Goal: Task Accomplishment & Management: Manage account settings

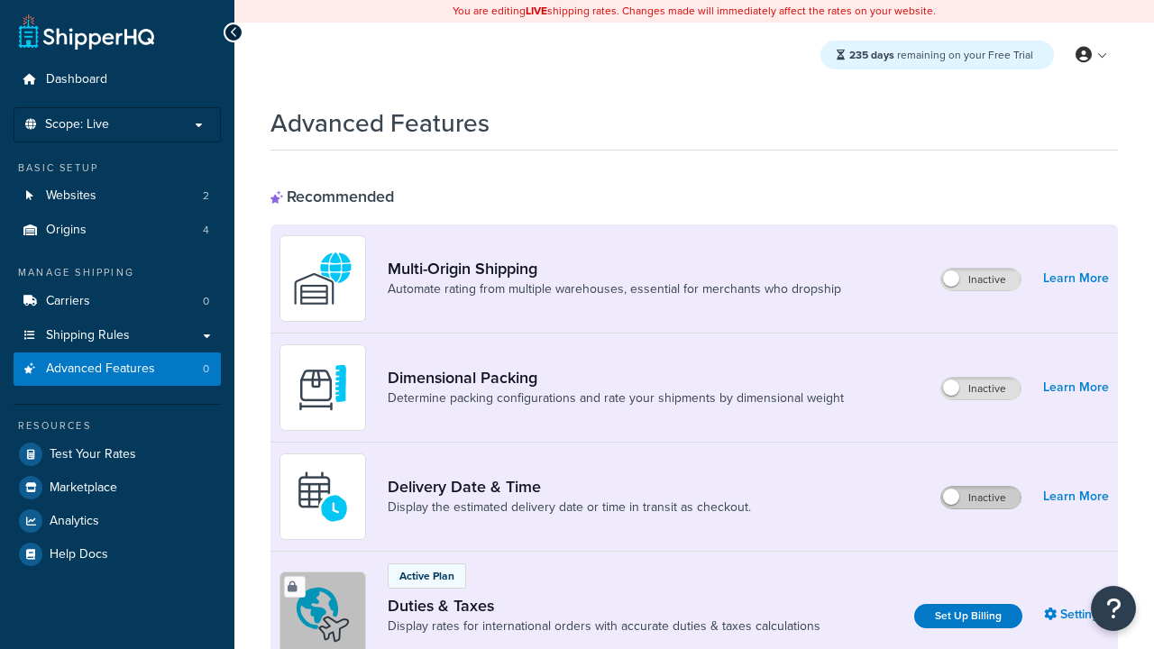
click at [981, 498] on label "Inactive" at bounding box center [980, 498] width 79 height 22
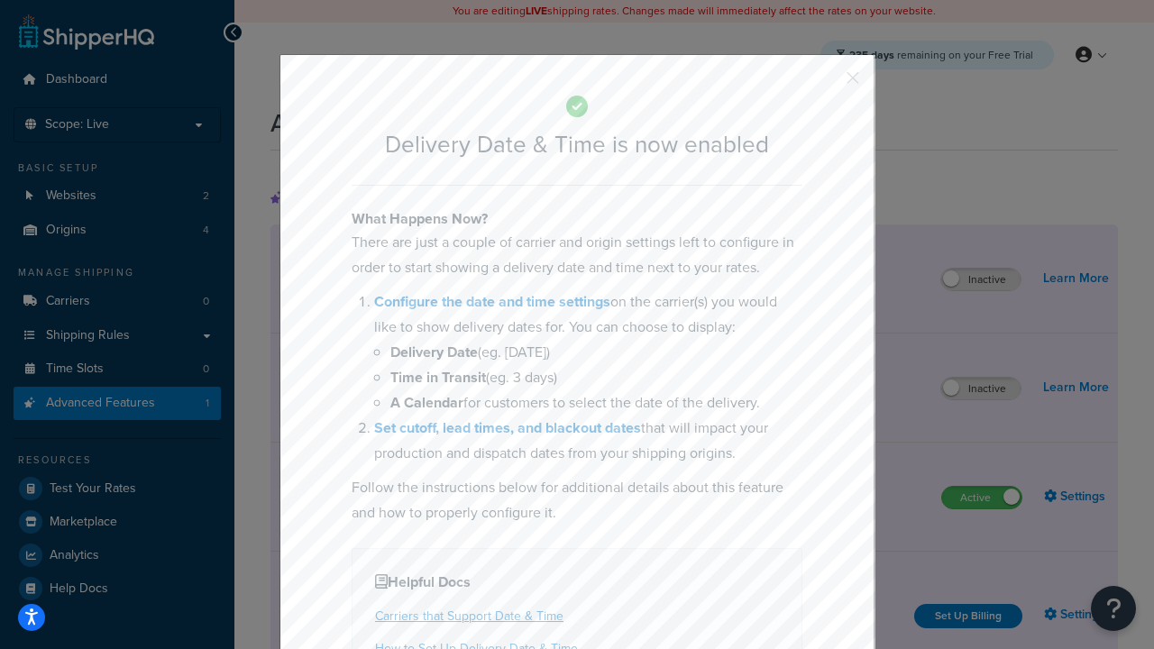
click at [826, 82] on button "button" at bounding box center [826, 84] width 5 height 5
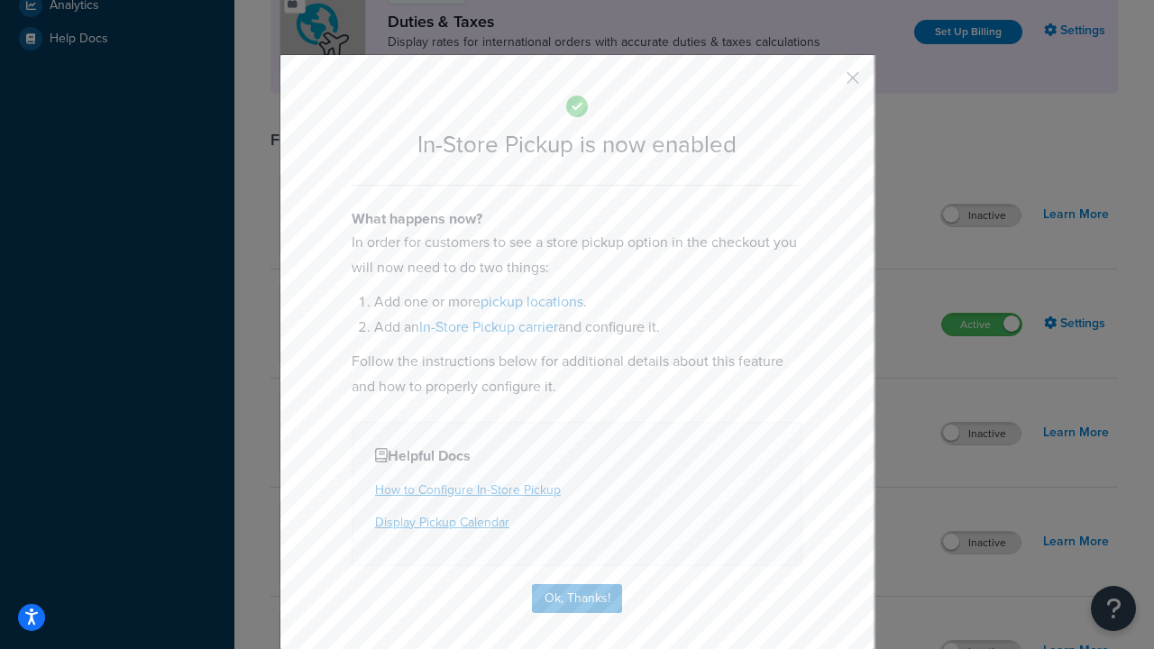
click at [826, 82] on button "button" at bounding box center [826, 84] width 5 height 5
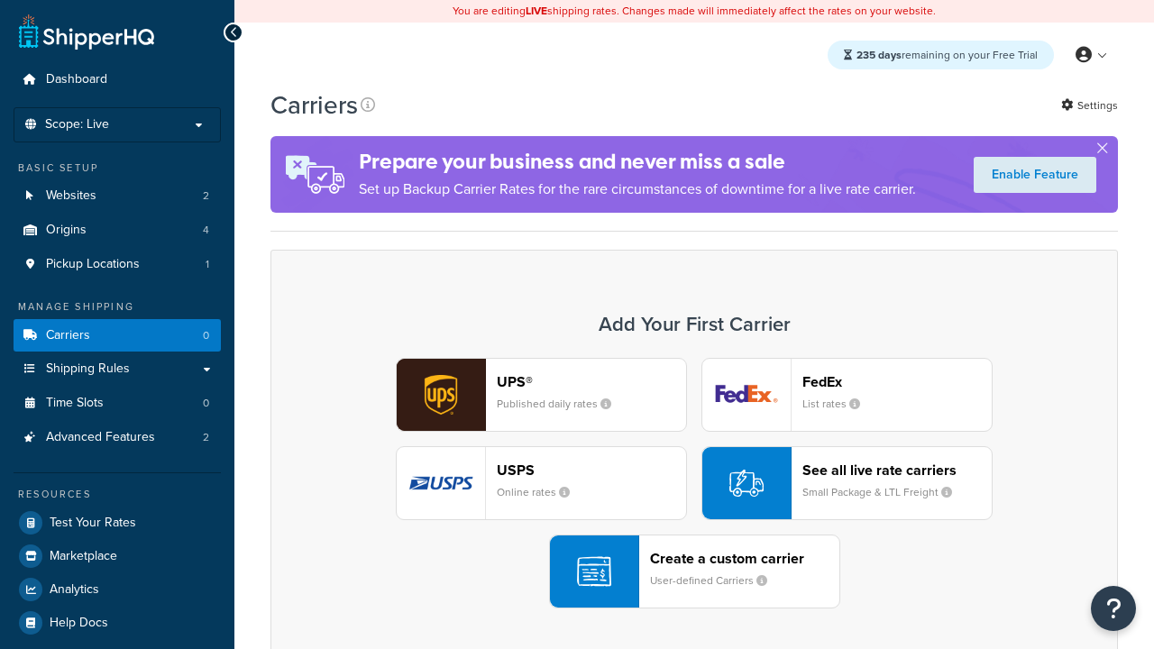
click at [694, 483] on div "UPS® Published daily rates FedEx List rates USPS Online rates See all live rate…" at bounding box center [694, 483] width 810 height 251
click at [694, 572] on div "Create a custom carrier User-defined Carriers" at bounding box center [744, 571] width 189 height 43
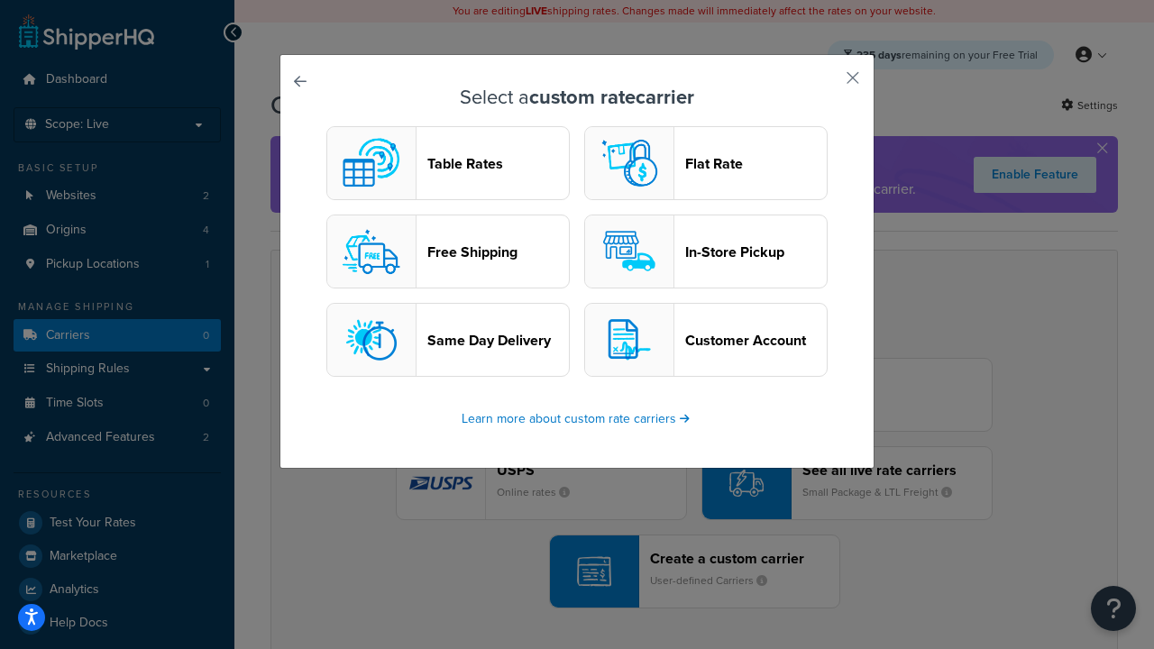
click at [706, 252] on header "In-Store Pickup" at bounding box center [756, 251] width 142 height 17
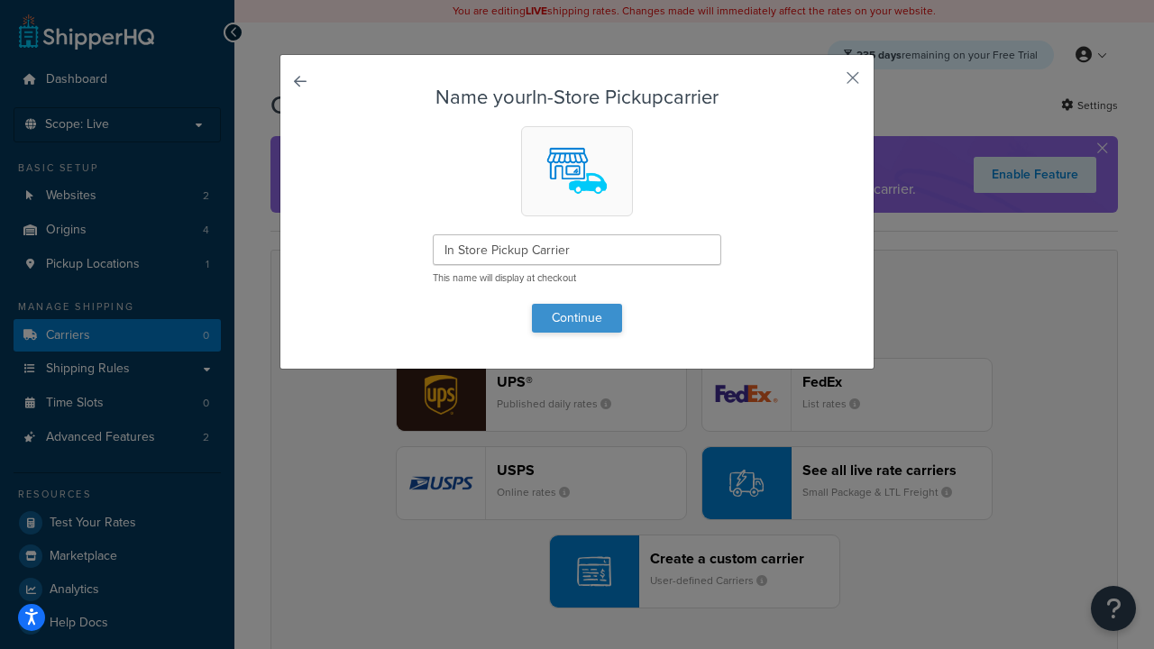
type input "In Store Pickup Carrier"
click at [577, 317] on button "Continue" at bounding box center [577, 318] width 90 height 29
click at [826, 84] on button "button" at bounding box center [826, 84] width 5 height 5
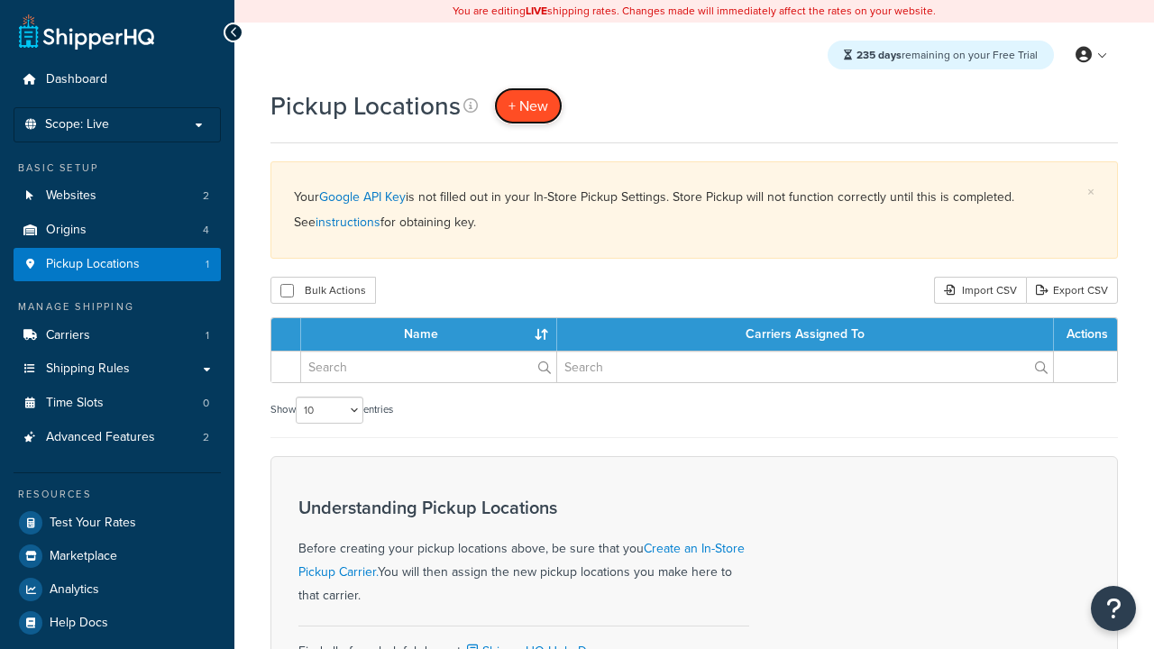
click at [528, 106] on span "+ New" at bounding box center [529, 106] width 40 height 21
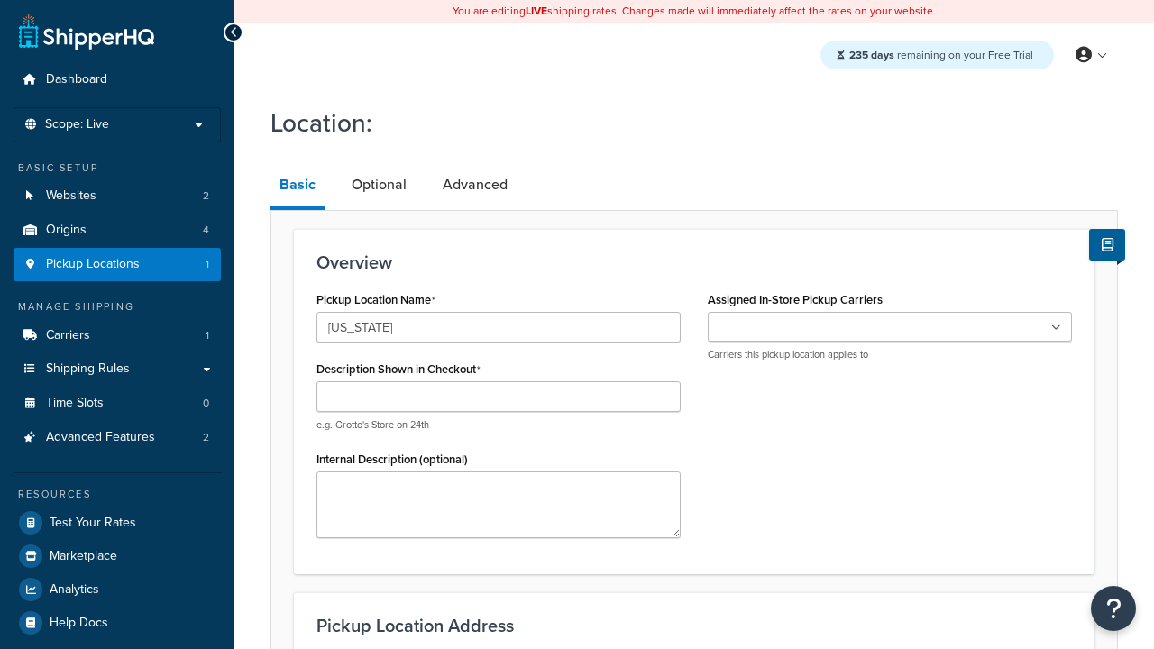
type input "California"
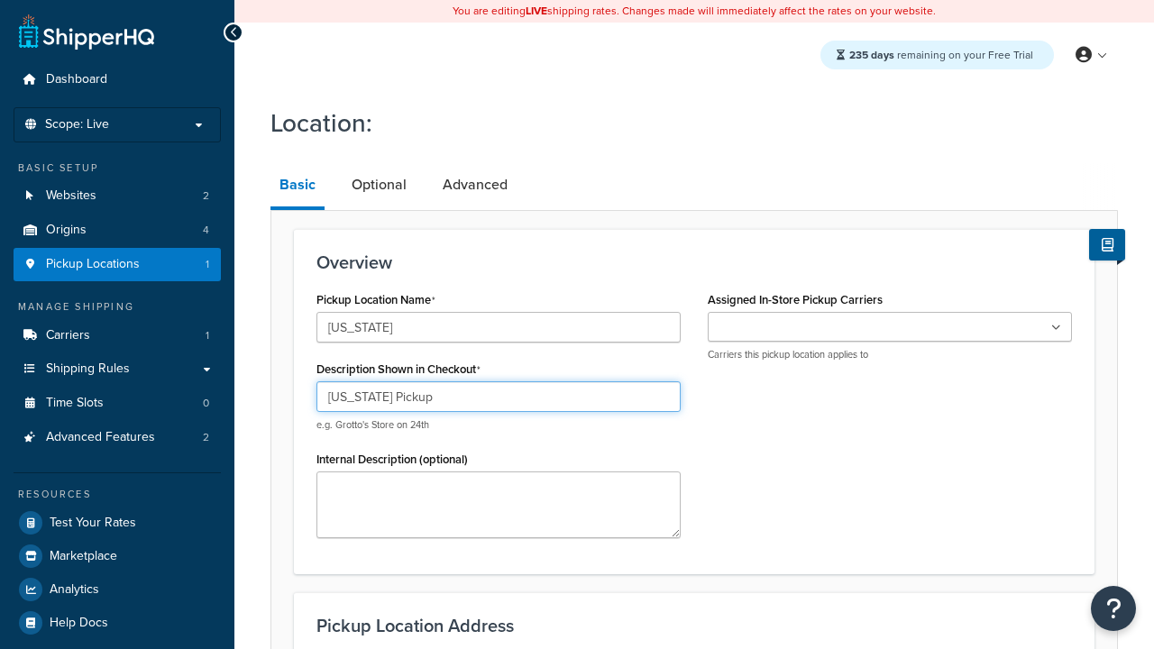
type input "California Pickup"
click at [890, 327] on ul at bounding box center [890, 327] width 364 height 30
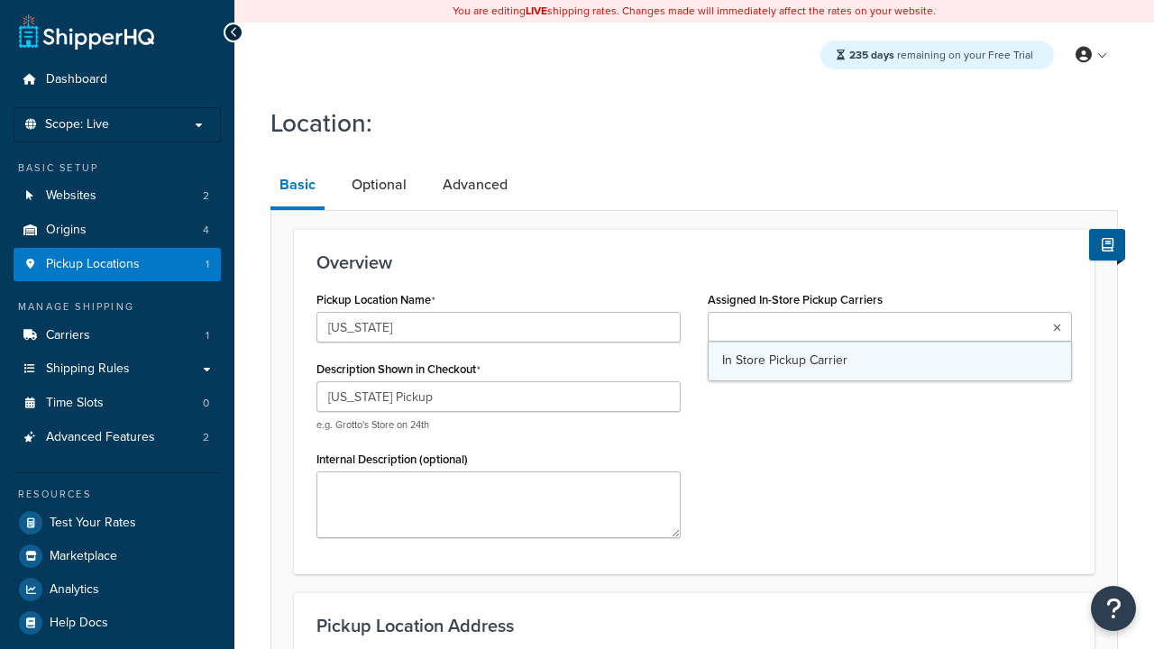
type input "3385 Michelson Drive"
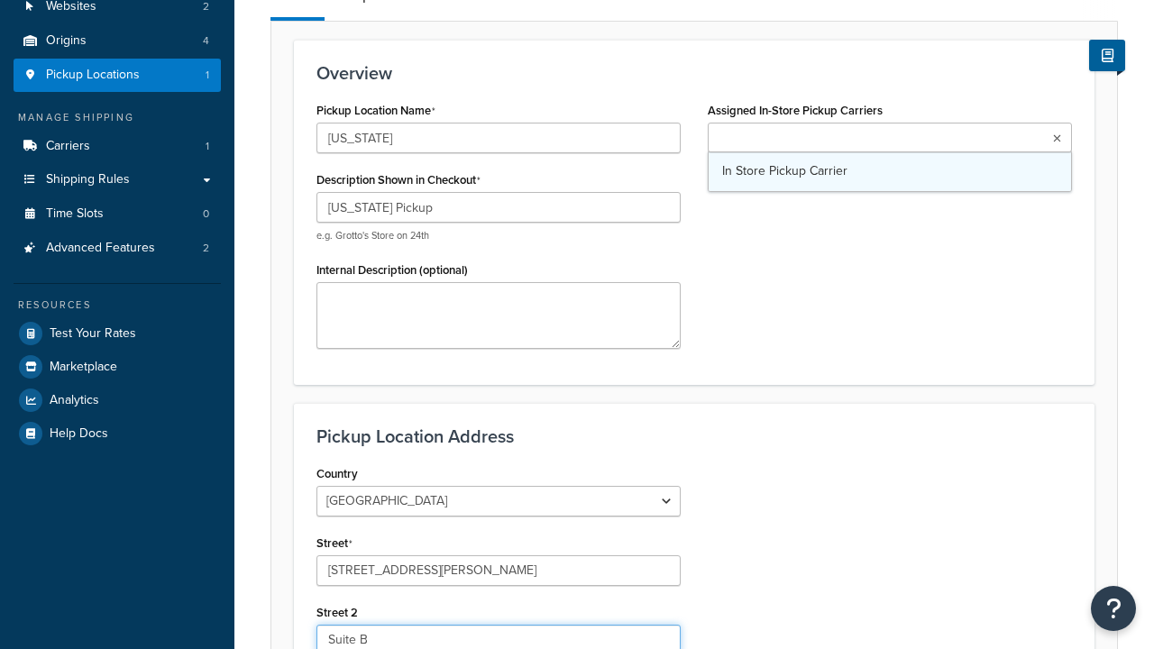
type input "Suite B"
type input "Irvine"
select select "5"
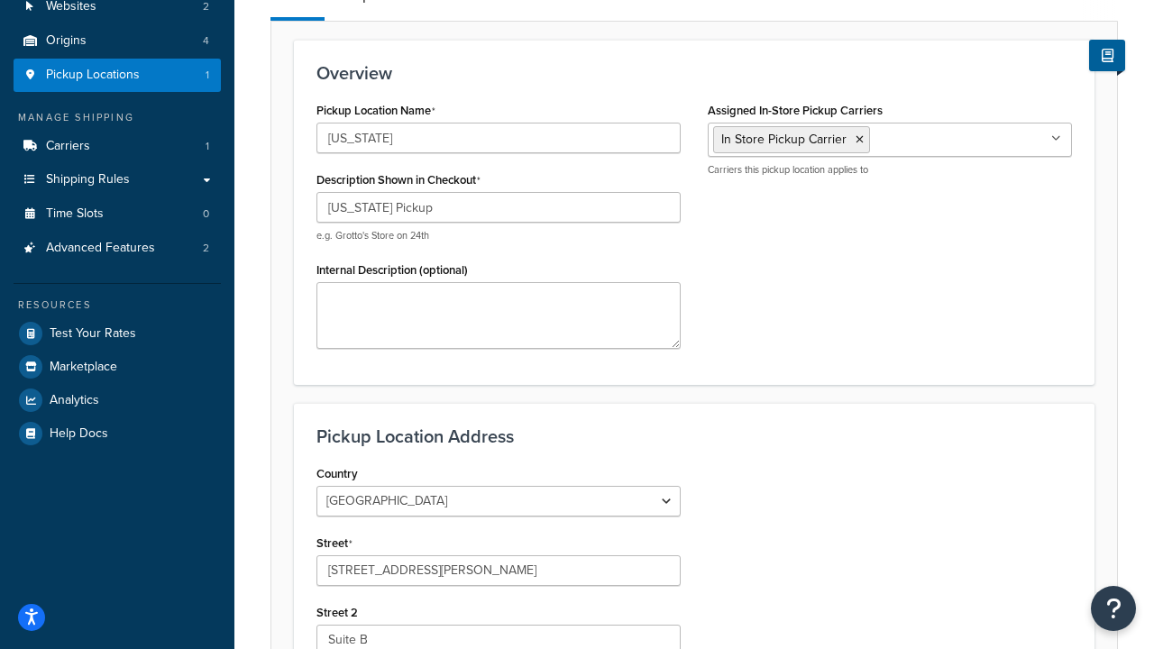
type input "Irvine"
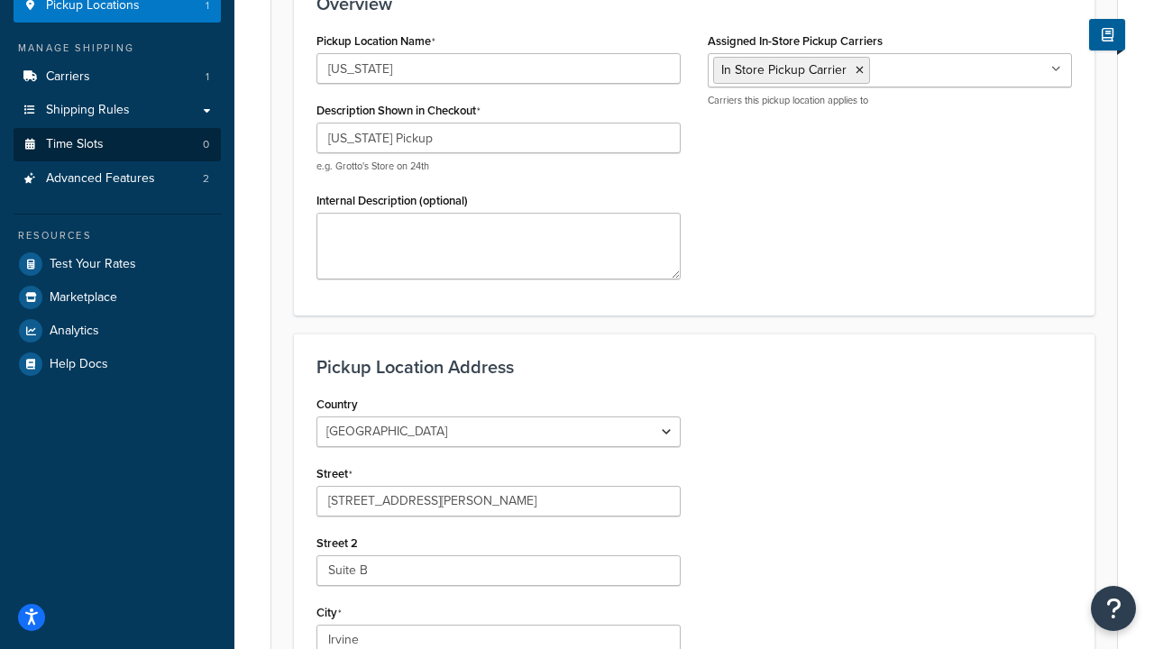
type input "92612"
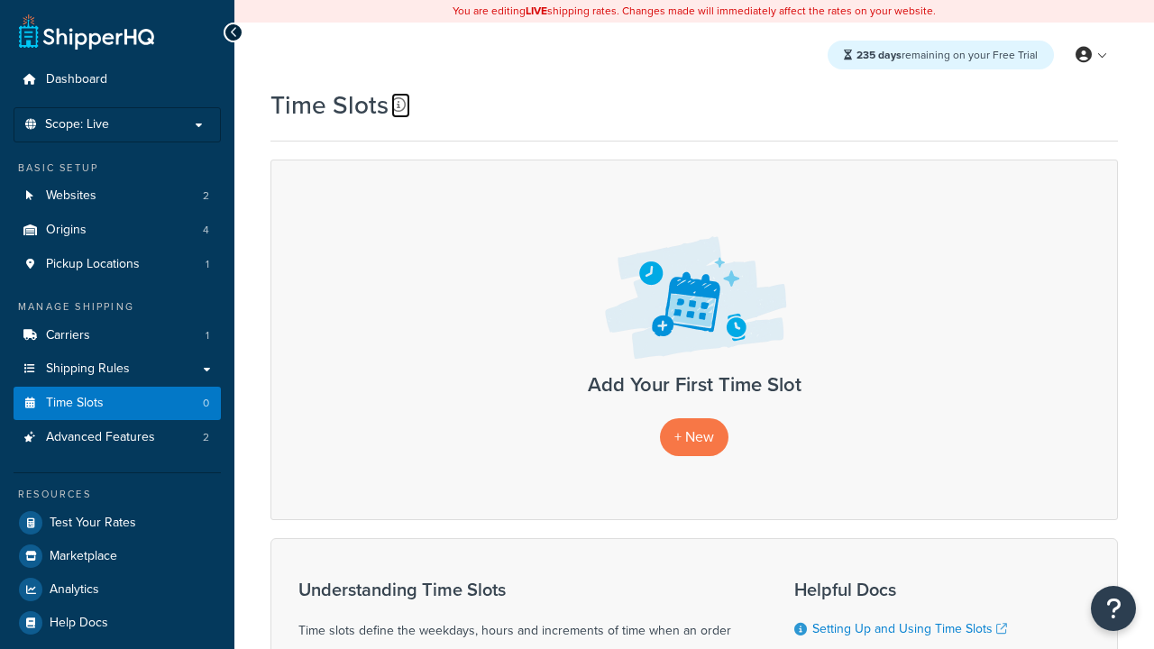
click at [399, 105] on icon at bounding box center [398, 104] width 14 height 14
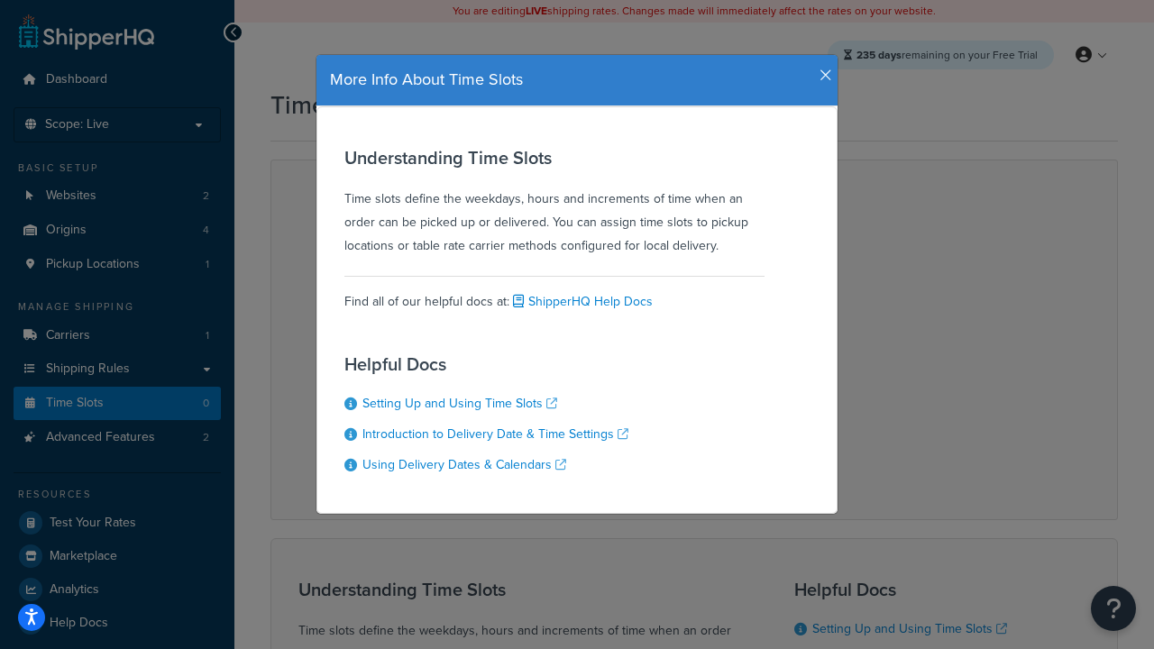
click at [822, 69] on icon "button" at bounding box center [826, 76] width 13 height 16
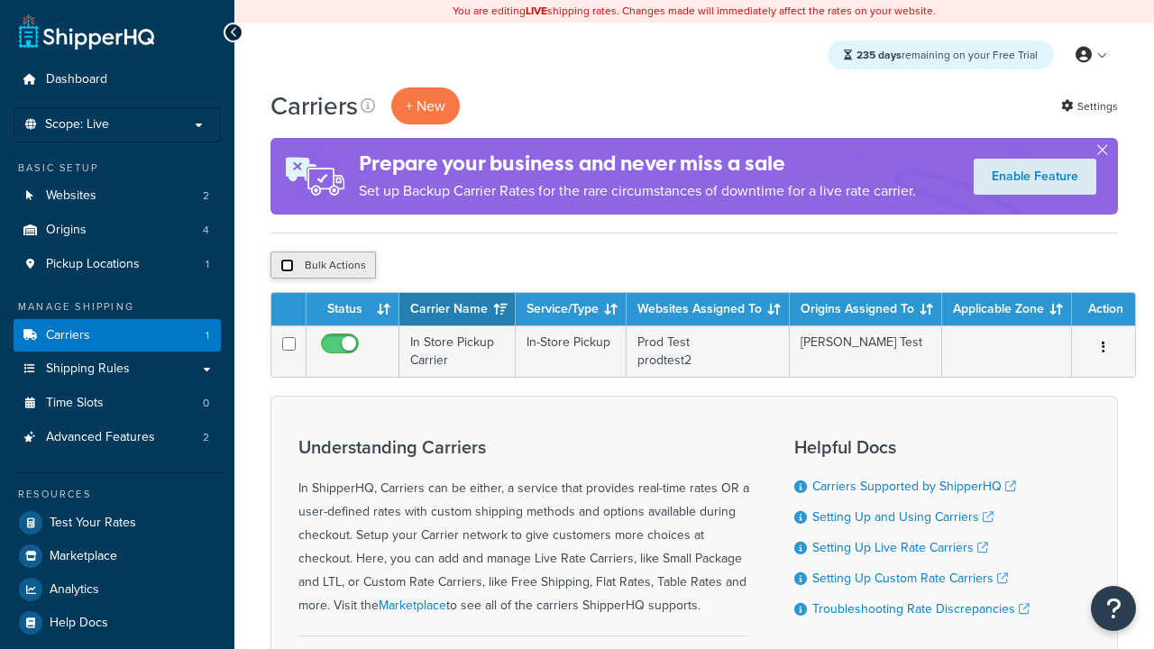
click at [287, 266] on input "checkbox" at bounding box center [287, 266] width 14 height 14
checkbox input "true"
click at [0, 0] on button "Delete" at bounding box center [0, 0] width 0 height 0
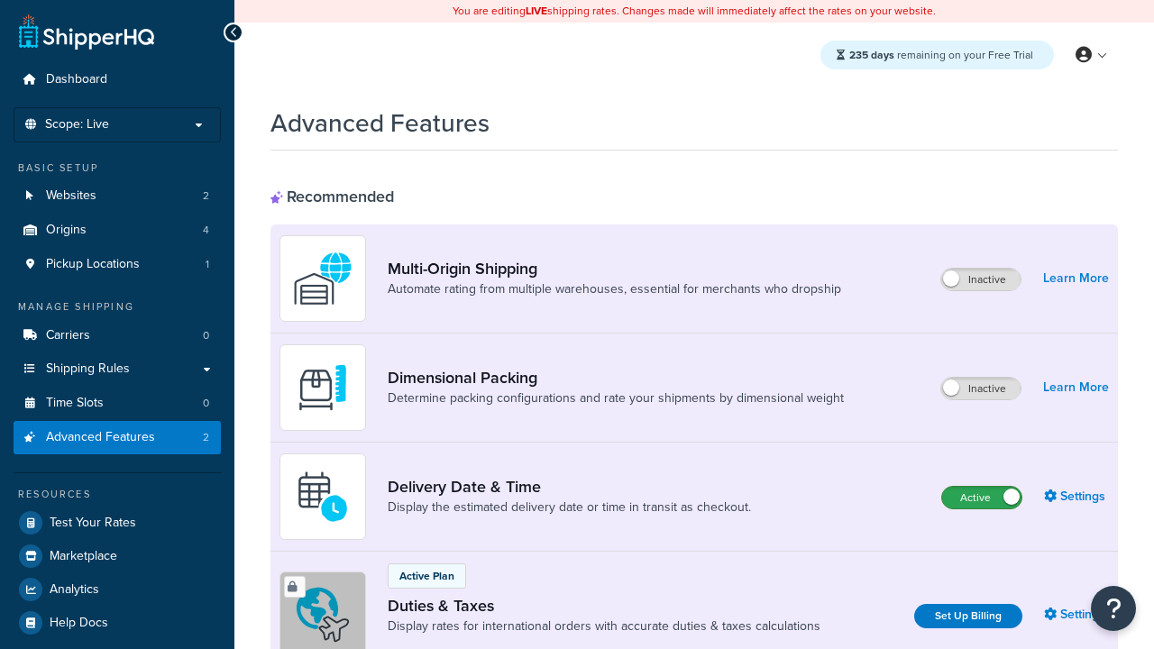
click at [982, 498] on label "Active" at bounding box center [981, 498] width 79 height 22
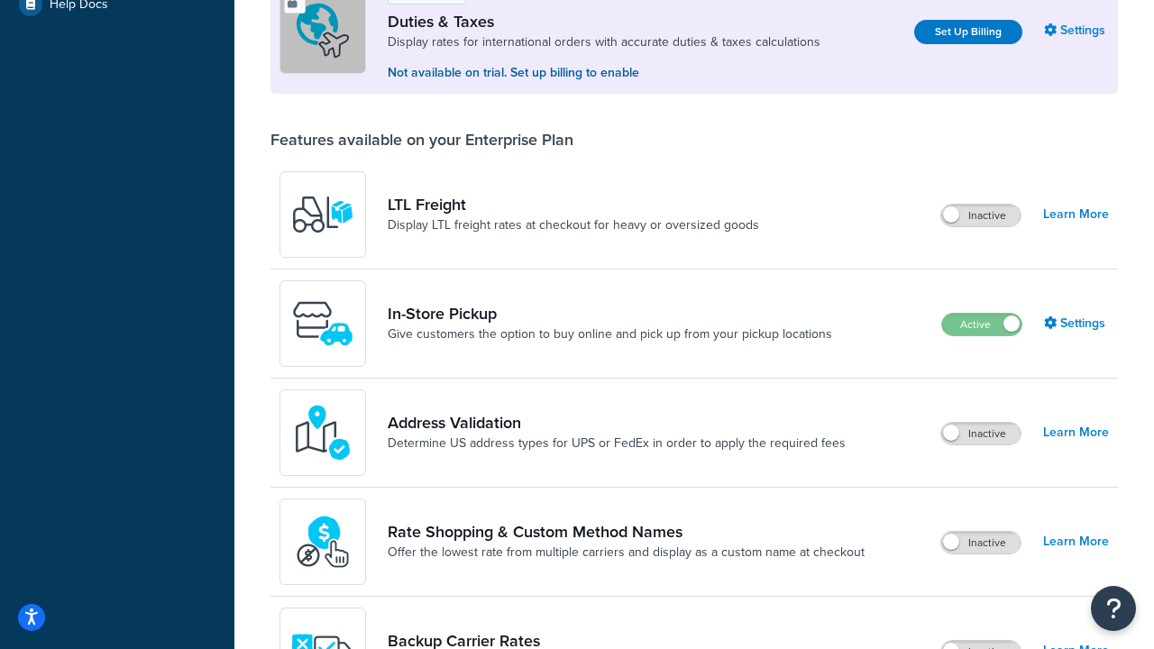
scroll to position [550, 0]
